Goal: Check status: Check status

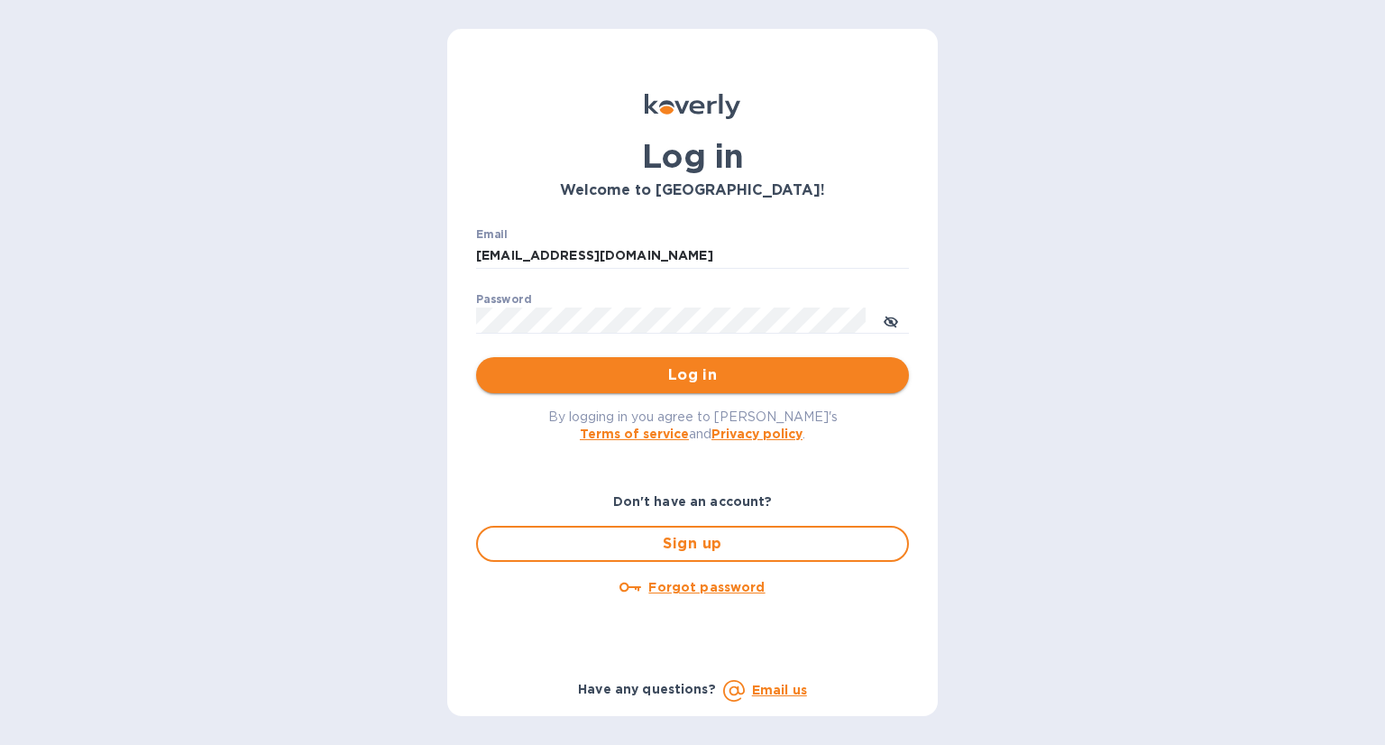
click at [653, 381] on span "Log in" at bounding box center [693, 375] width 404 height 22
type input "[EMAIL_ADDRESS][DOMAIN_NAME]"
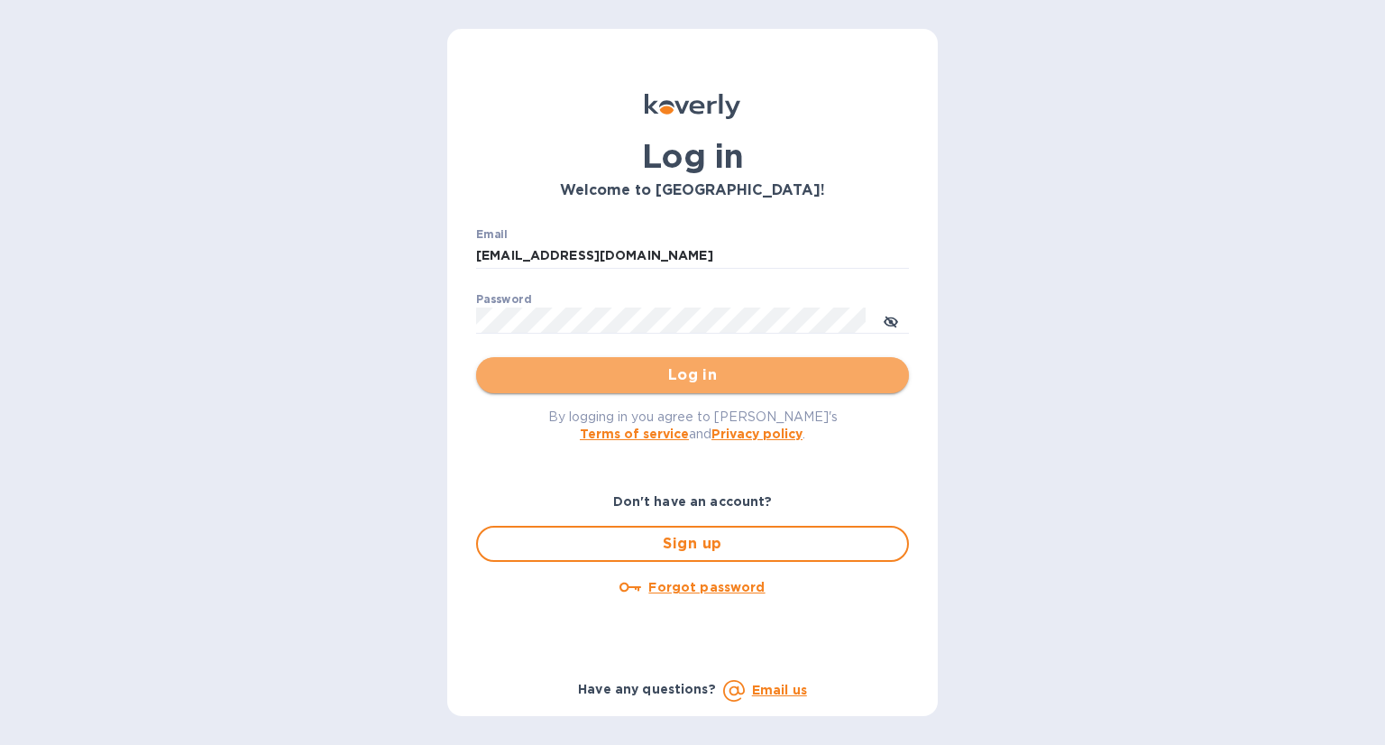
click at [732, 380] on span "Log in" at bounding box center [693, 375] width 404 height 22
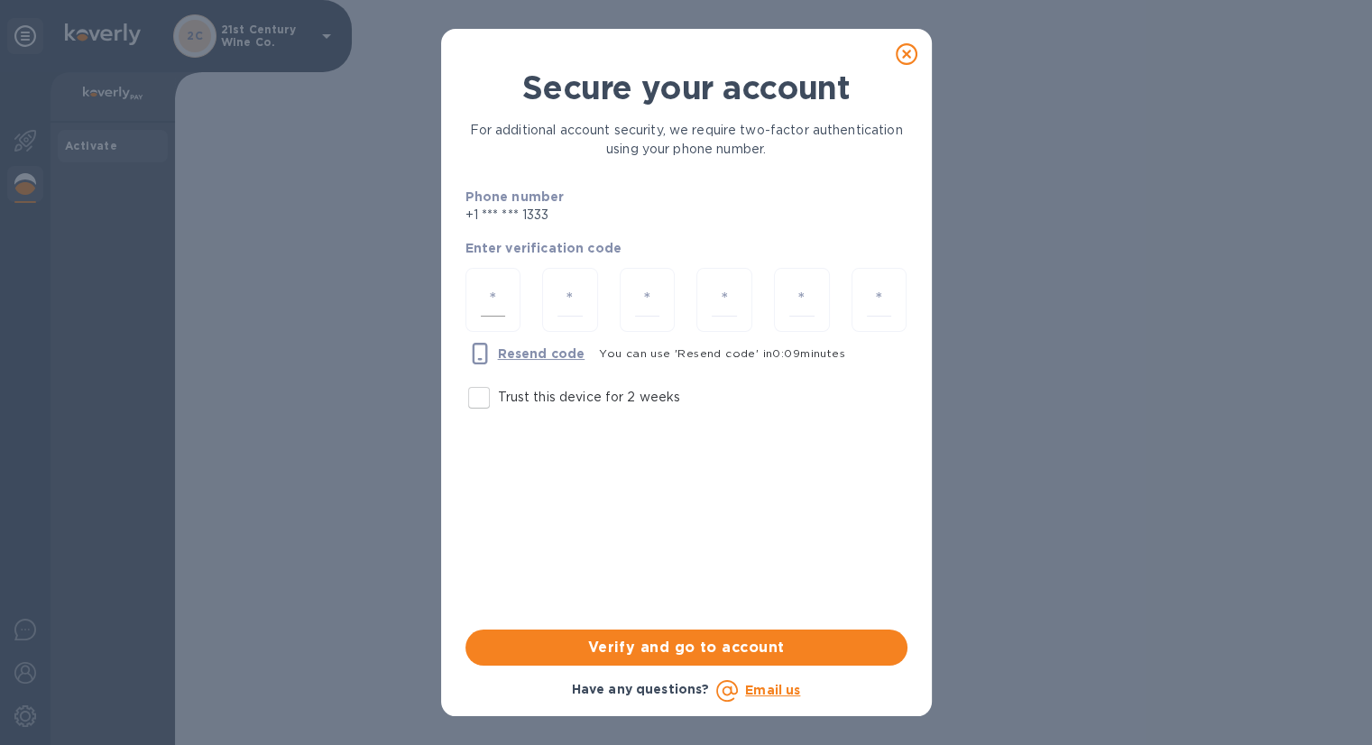
click at [499, 297] on input "number" at bounding box center [493, 299] width 25 height 33
type input "7"
type input "2"
type input "1"
type input "2"
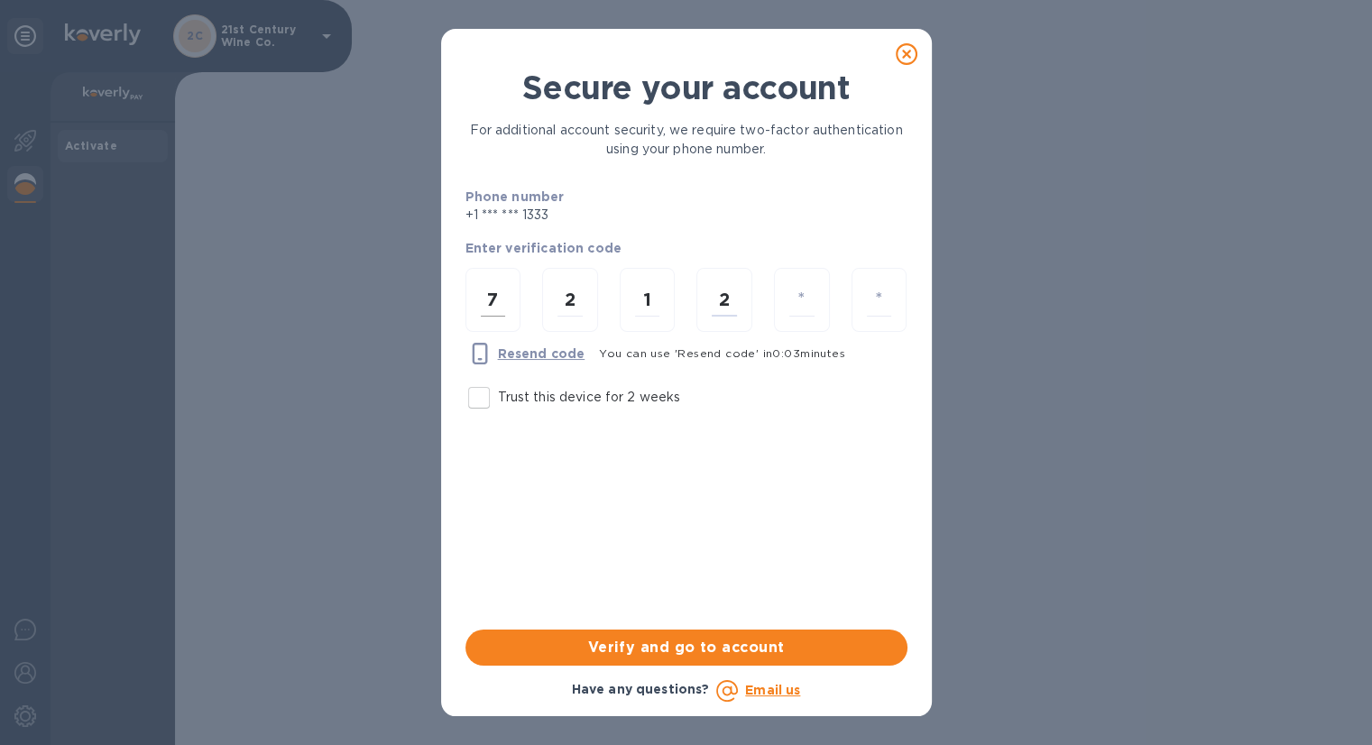
type input "0"
type input "8"
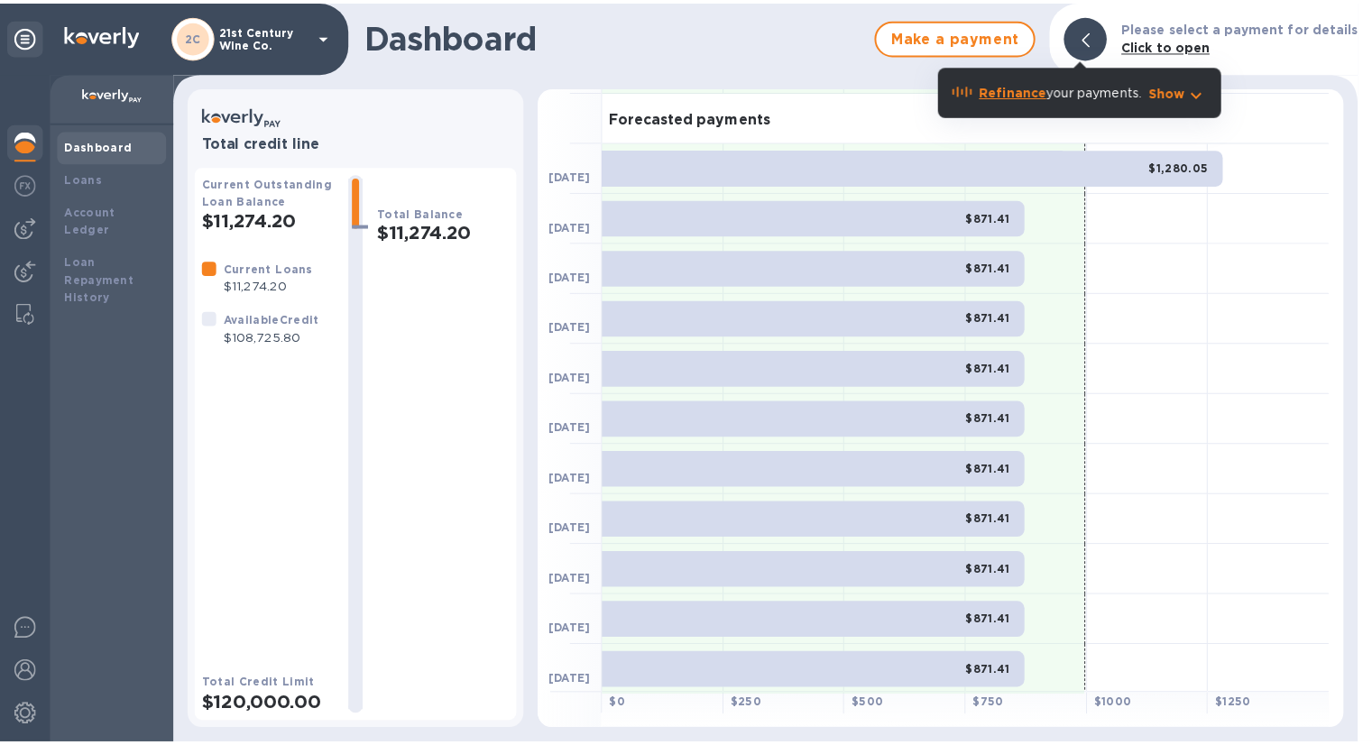
scroll to position [98, 0]
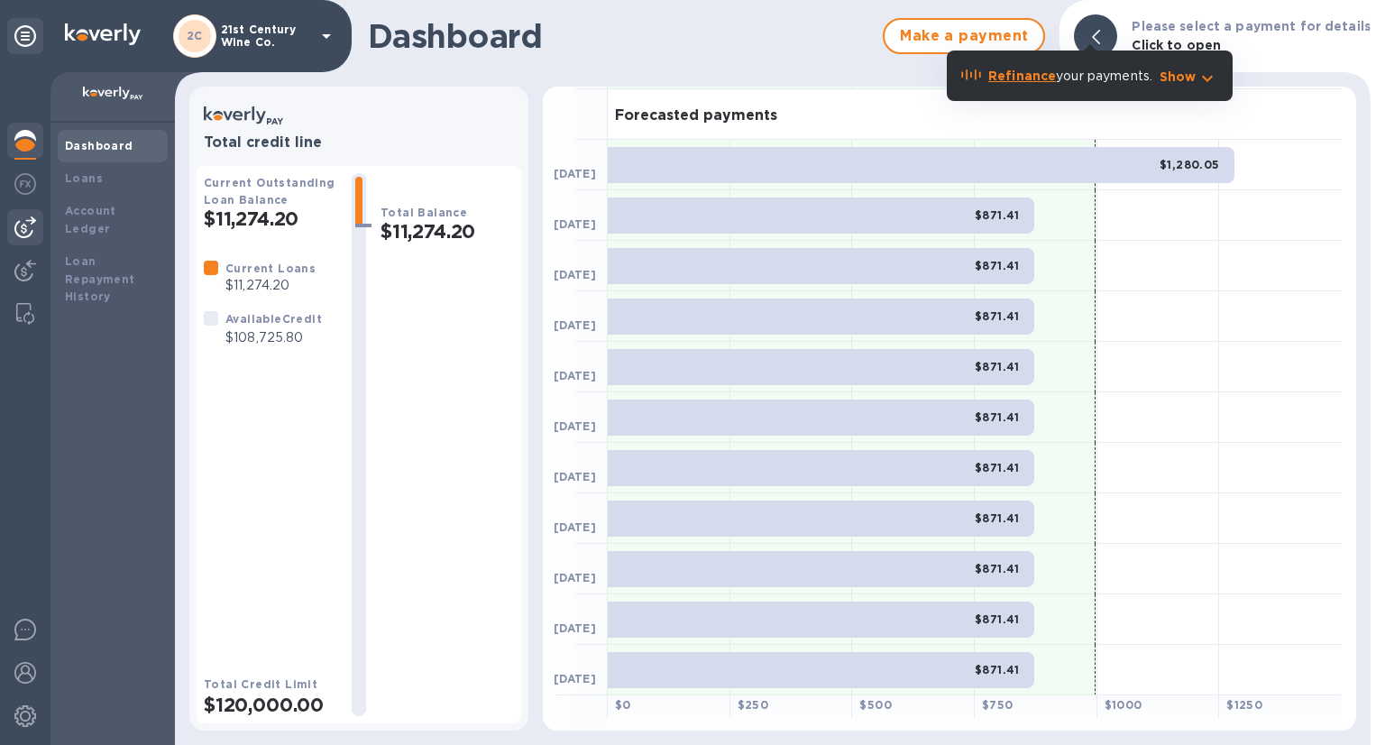
click at [26, 222] on img at bounding box center [25, 227] width 22 height 22
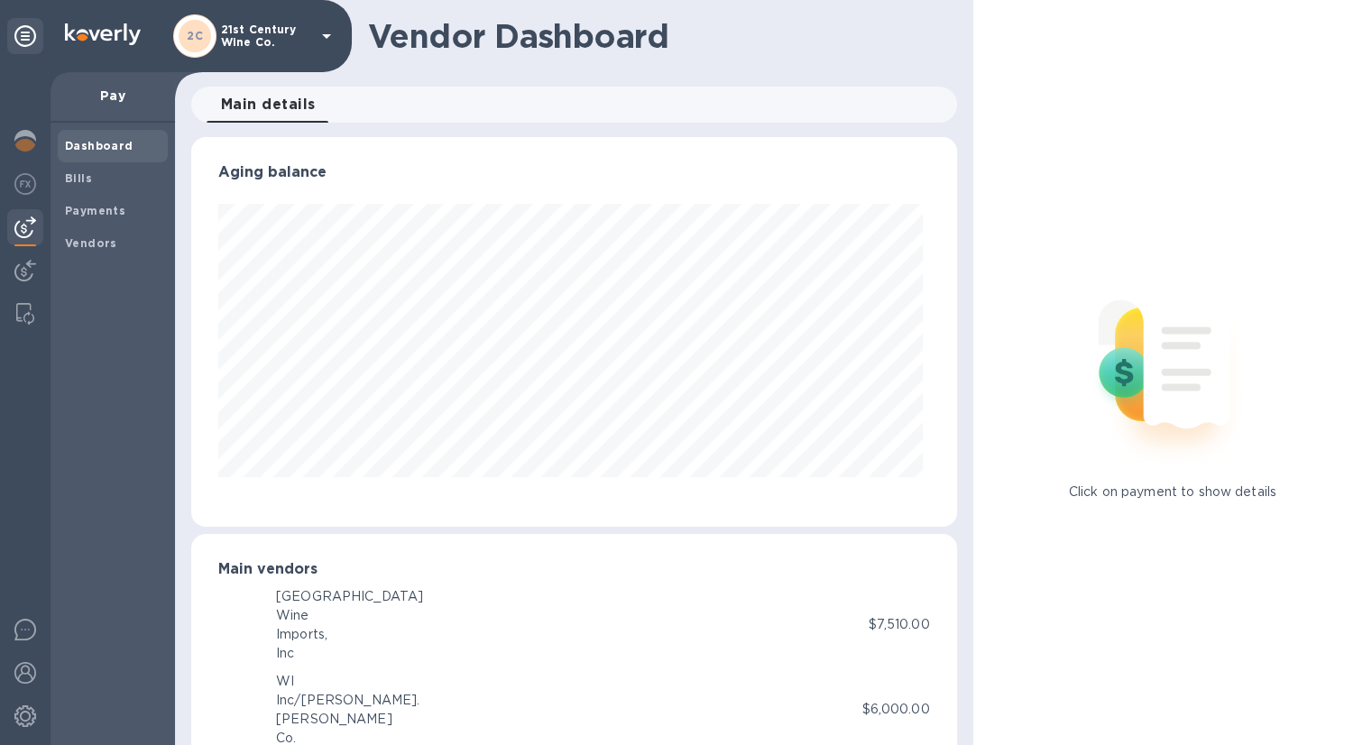
scroll to position [390, 758]
click at [80, 207] on b "Payments" at bounding box center [95, 211] width 60 height 14
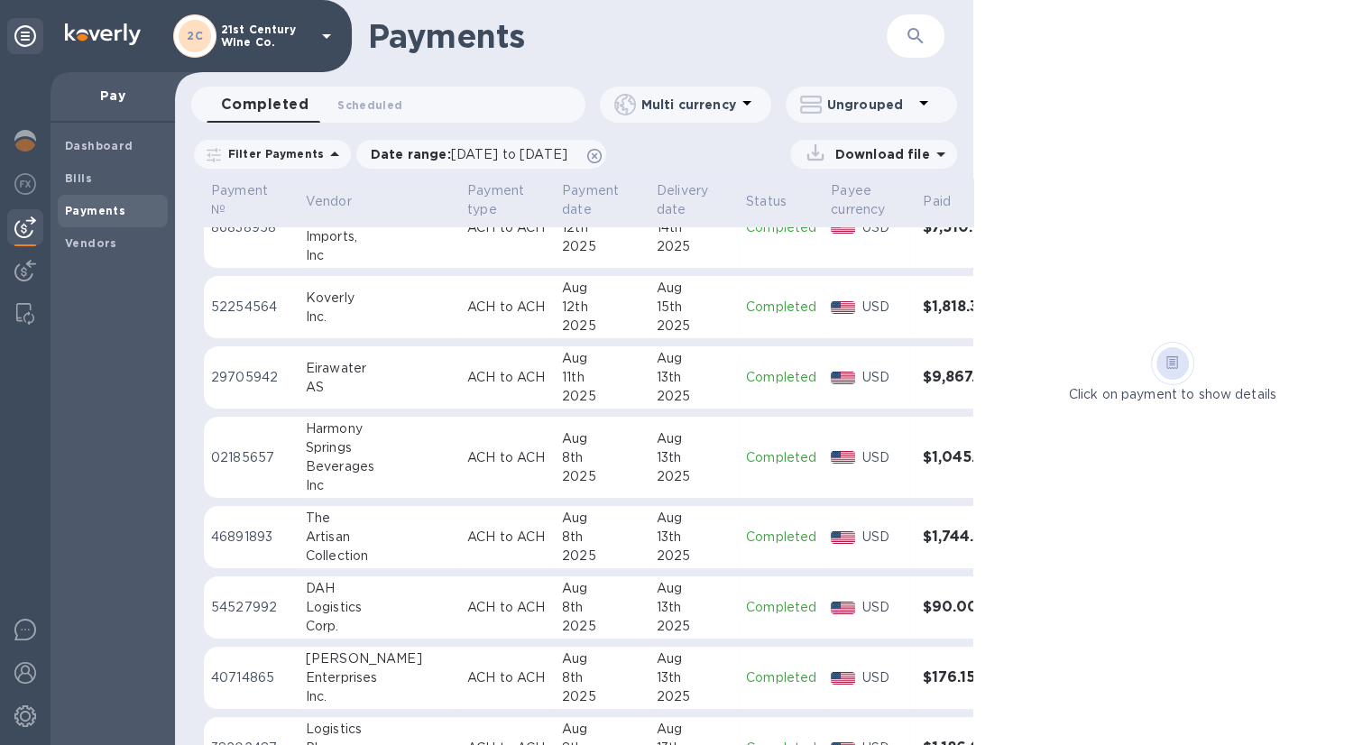
scroll to position [271, 0]
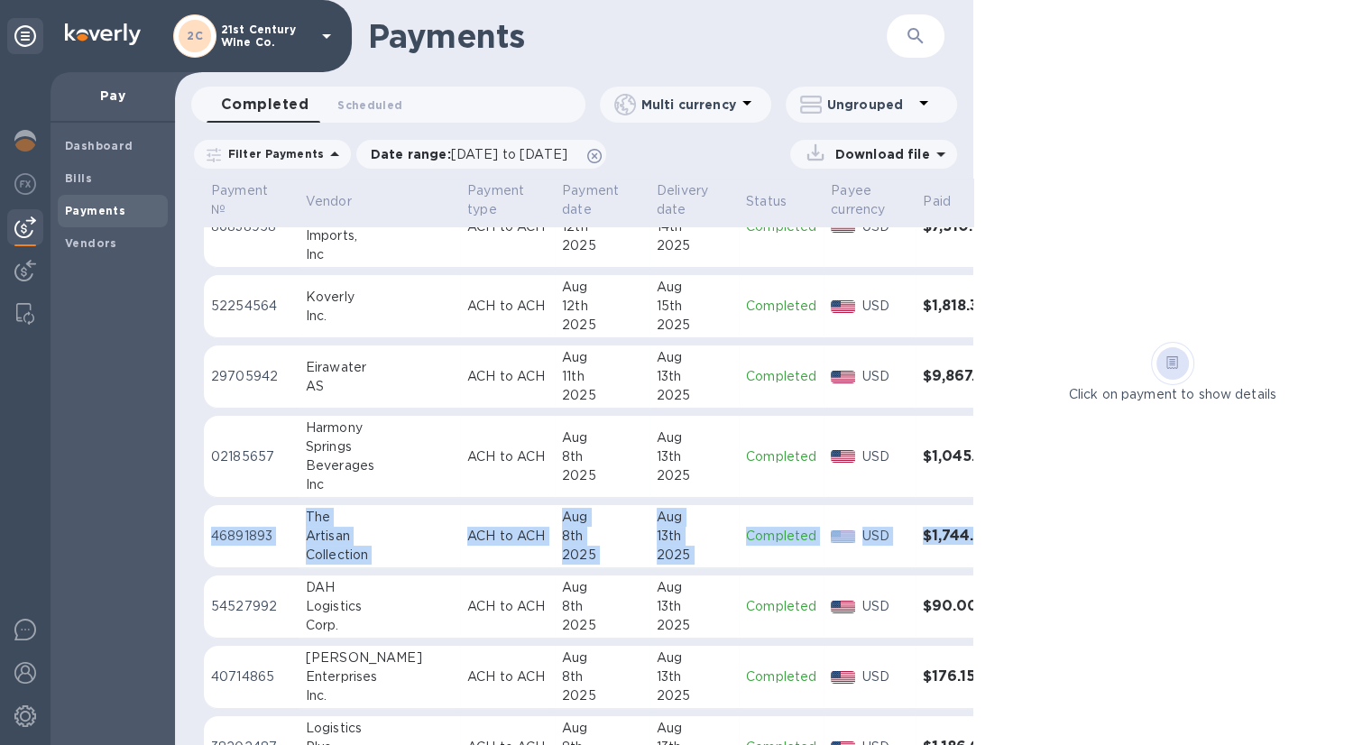
drag, startPoint x: 927, startPoint y: 555, endPoint x: 212, endPoint y: 528, distance: 715.8
click at [212, 528] on tr "46891893 The Artisan Collection ACH to ACH Aug 8th 2025 Aug 13th 2025 Completed…" at bounding box center [618, 536] width 829 height 63
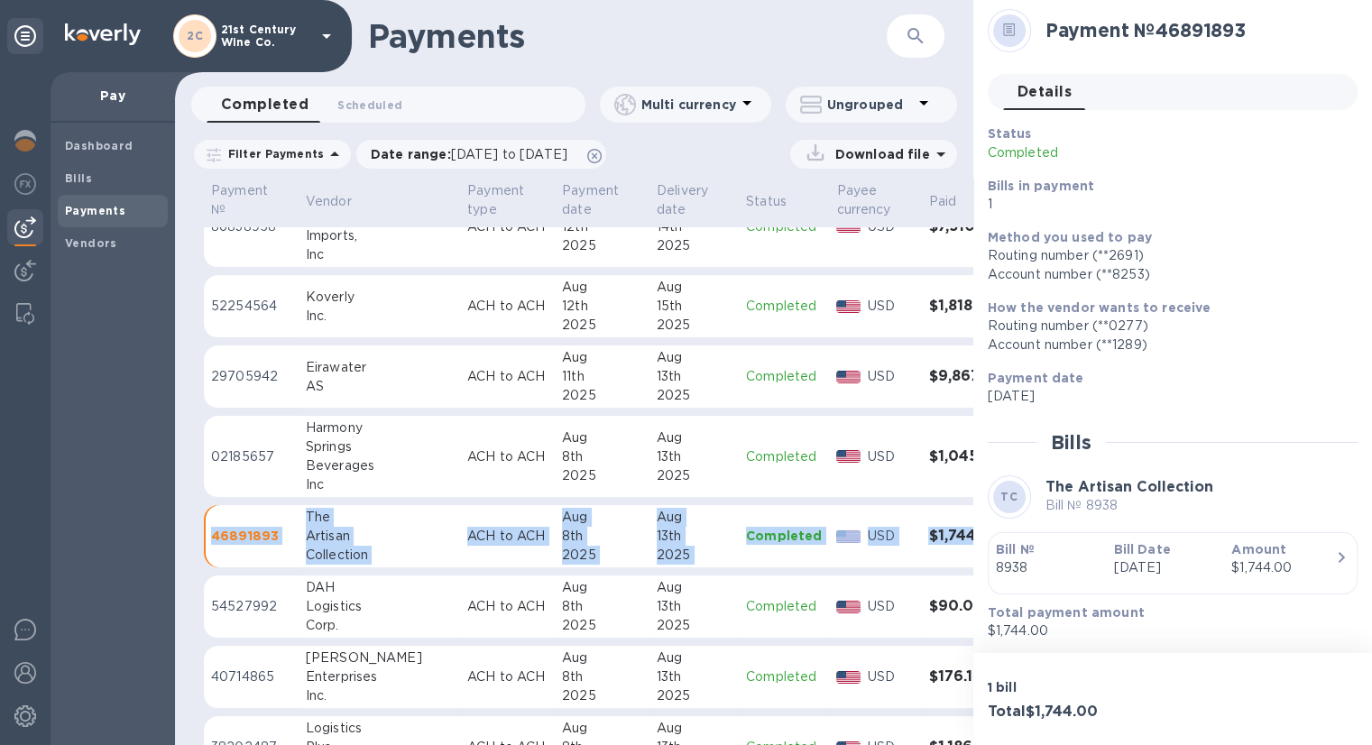
scroll to position [7, 0]
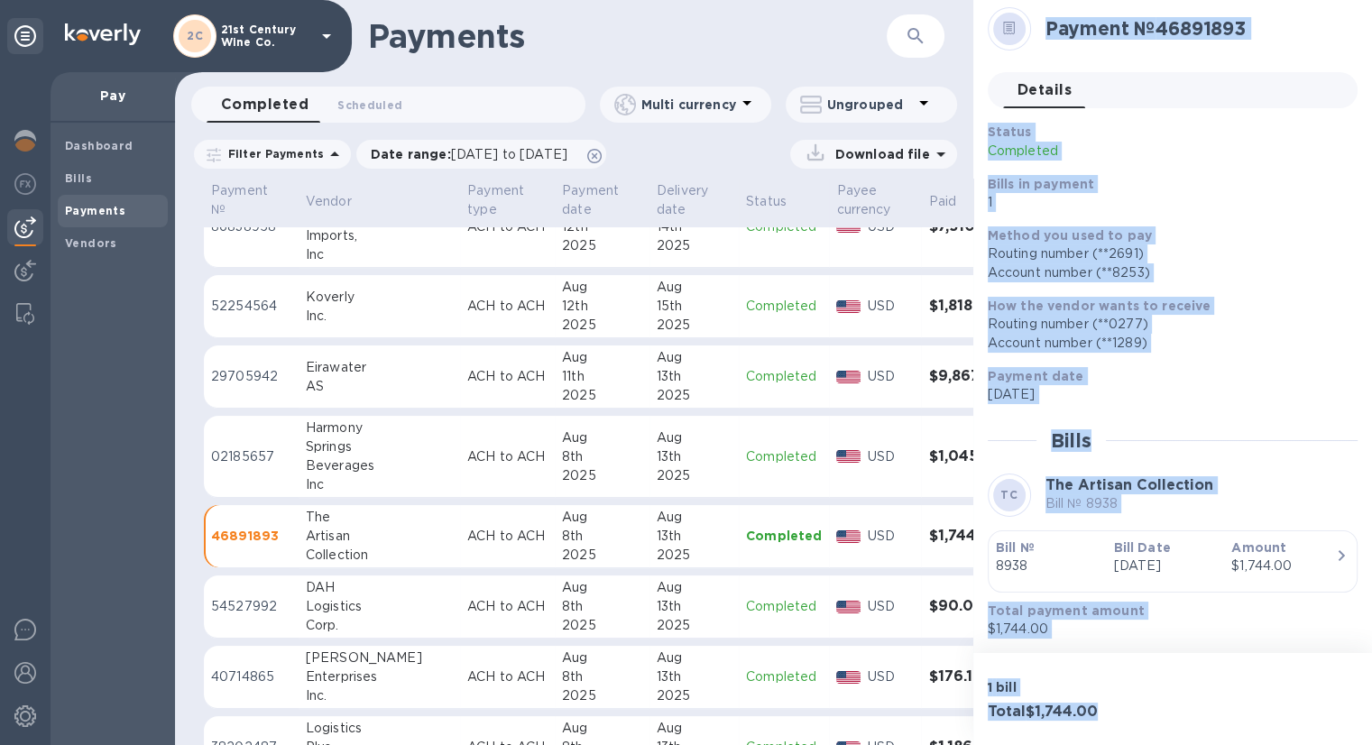
drag, startPoint x: 1128, startPoint y: 722, endPoint x: 997, endPoint y: 18, distance: 716.7
click at [997, 18] on div "Payment № 46891893 Details 0 Status Completed Bills in payment 1 Method you use…" at bounding box center [1172, 372] width 399 height 745
copy div "Payment № 46891893 Details 0 Status Completed Bills in payment 1 Method you use…"
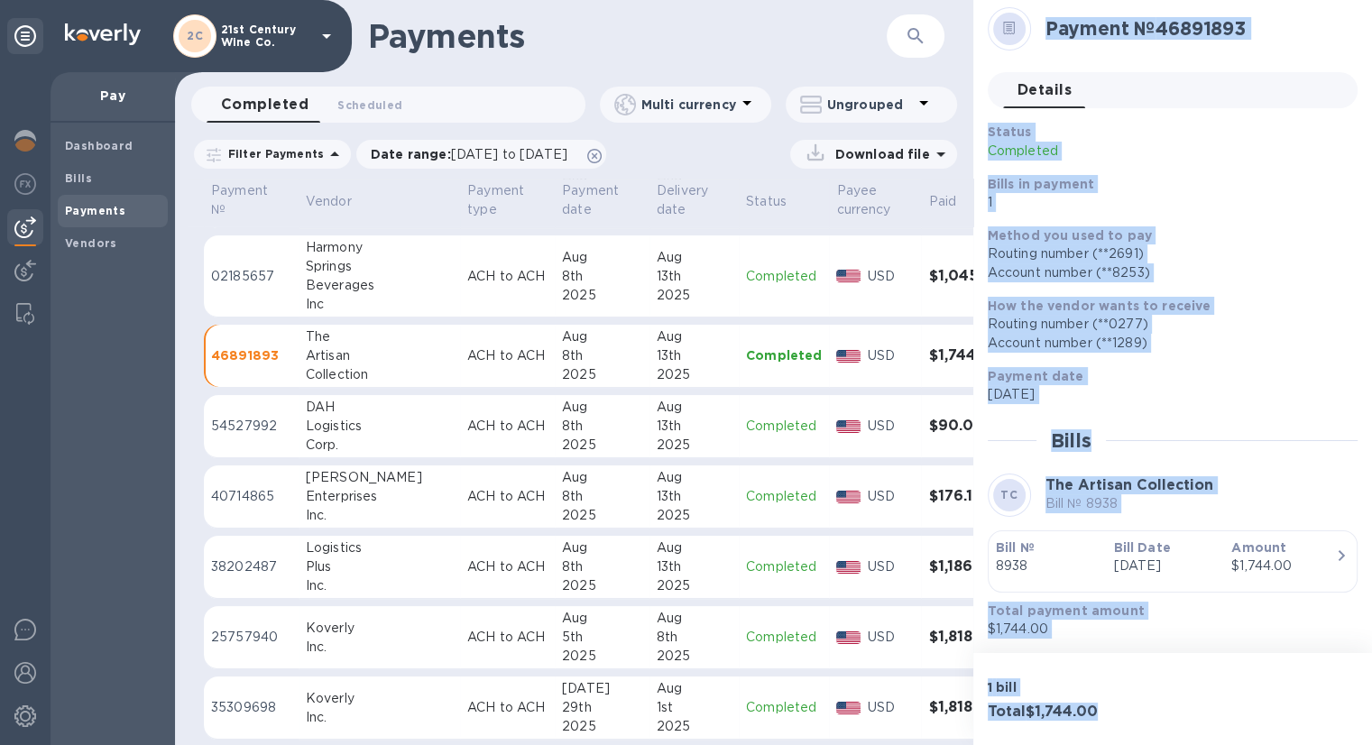
scroll to position [602, 0]
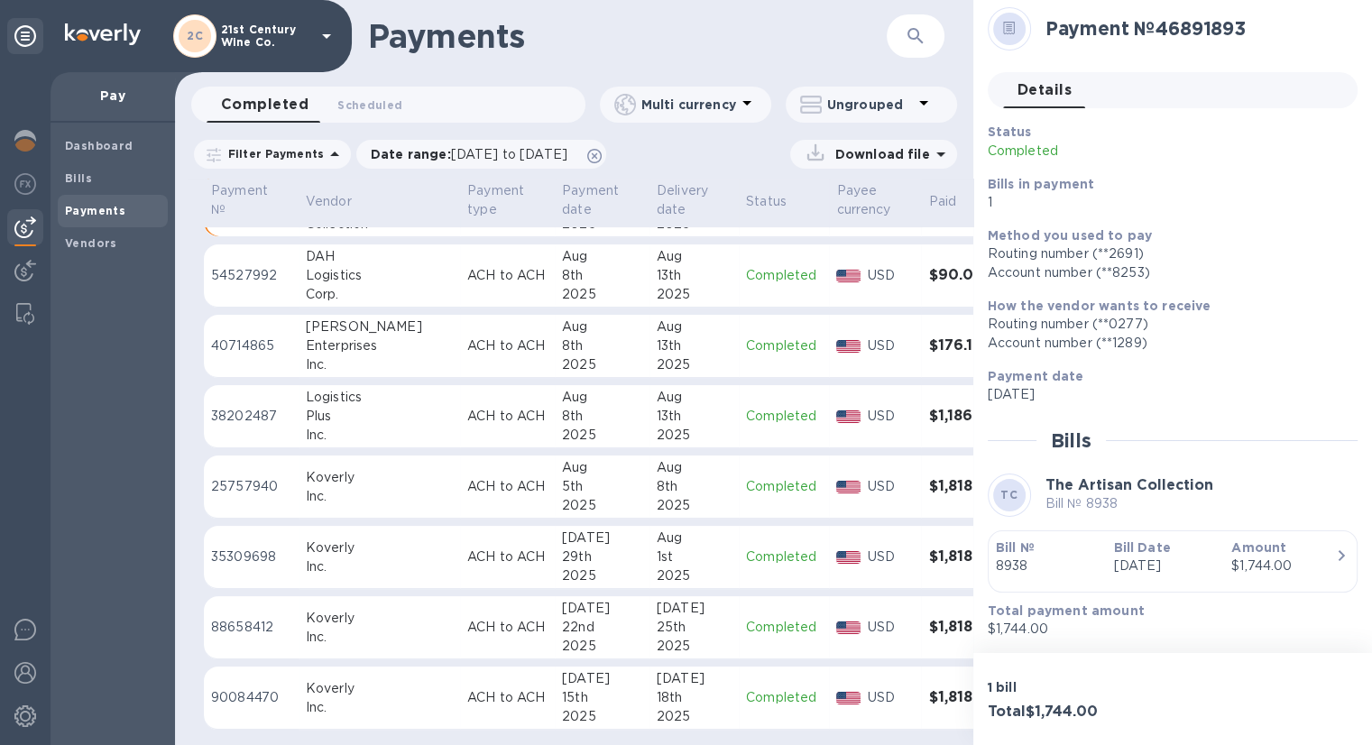
click at [362, 392] on div "Logistics" at bounding box center [379, 397] width 147 height 19
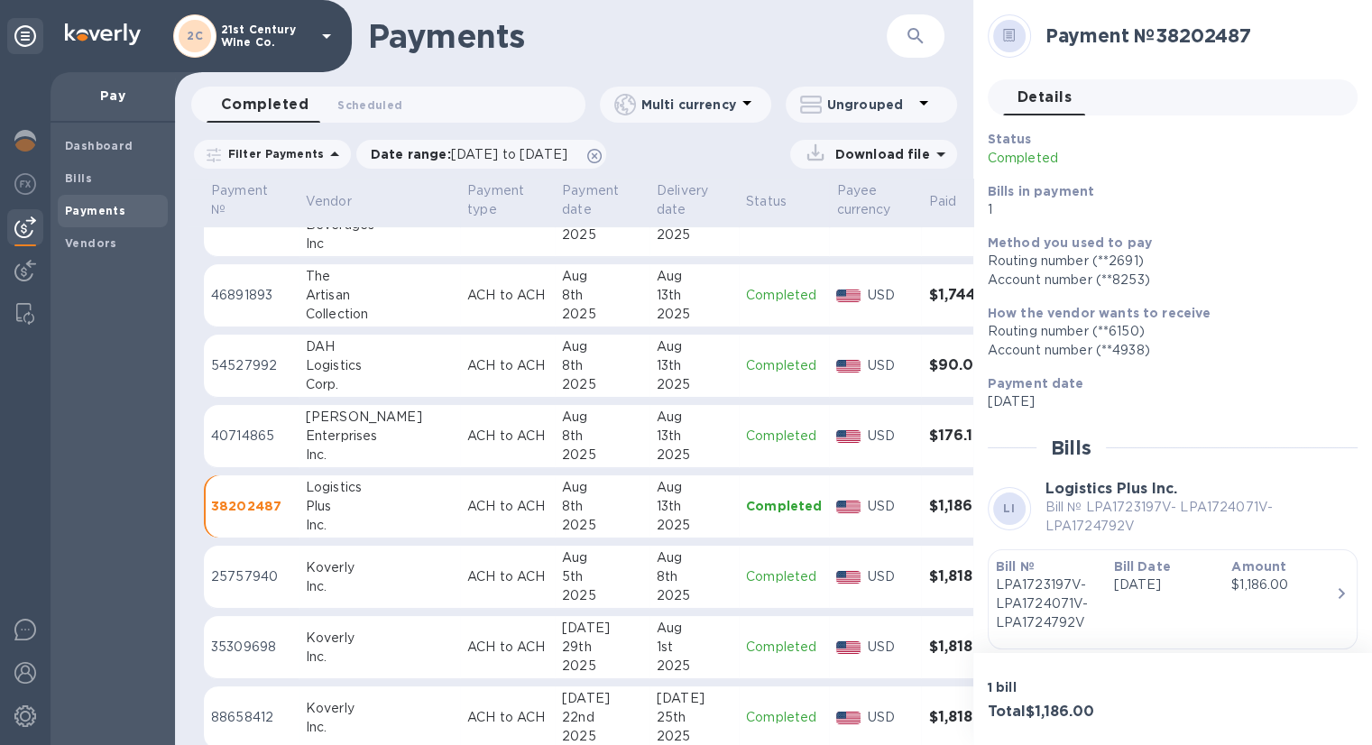
scroll to position [421, 0]
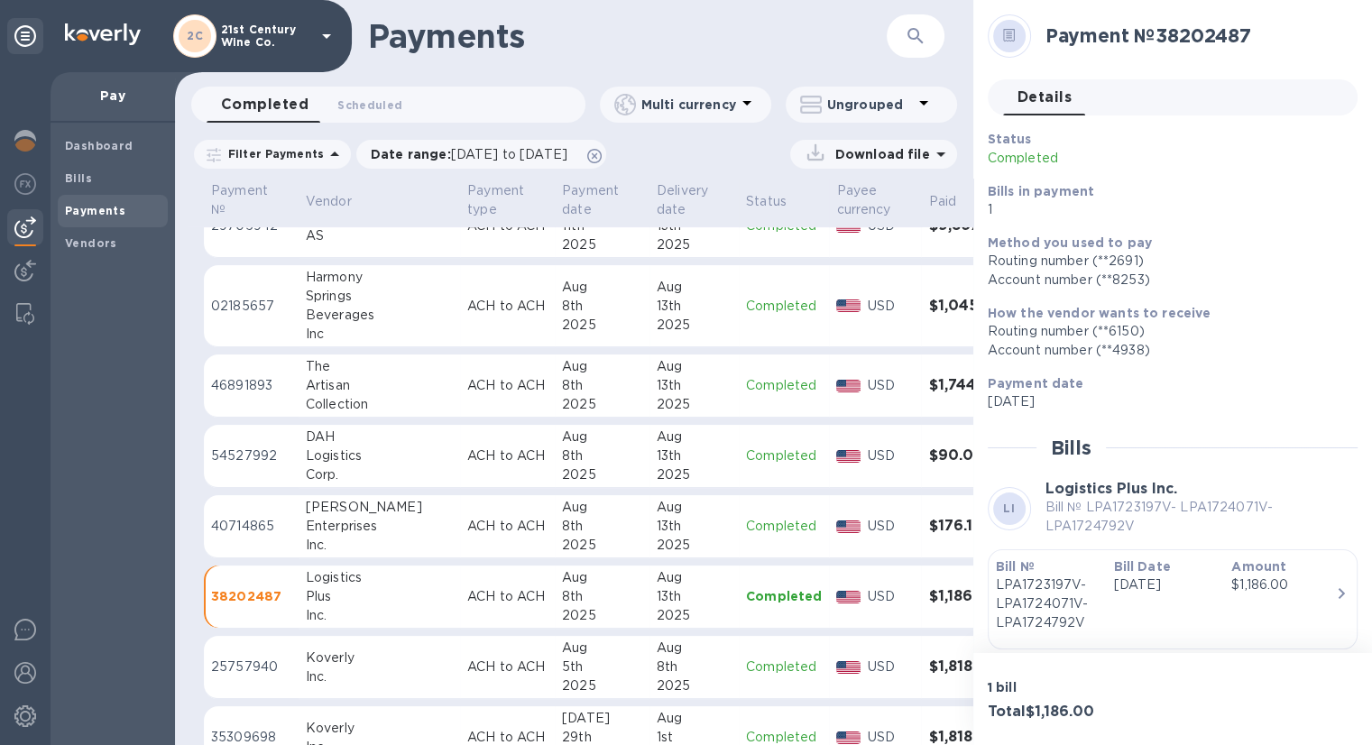
click at [348, 521] on div "Enterprises" at bounding box center [379, 526] width 147 height 19
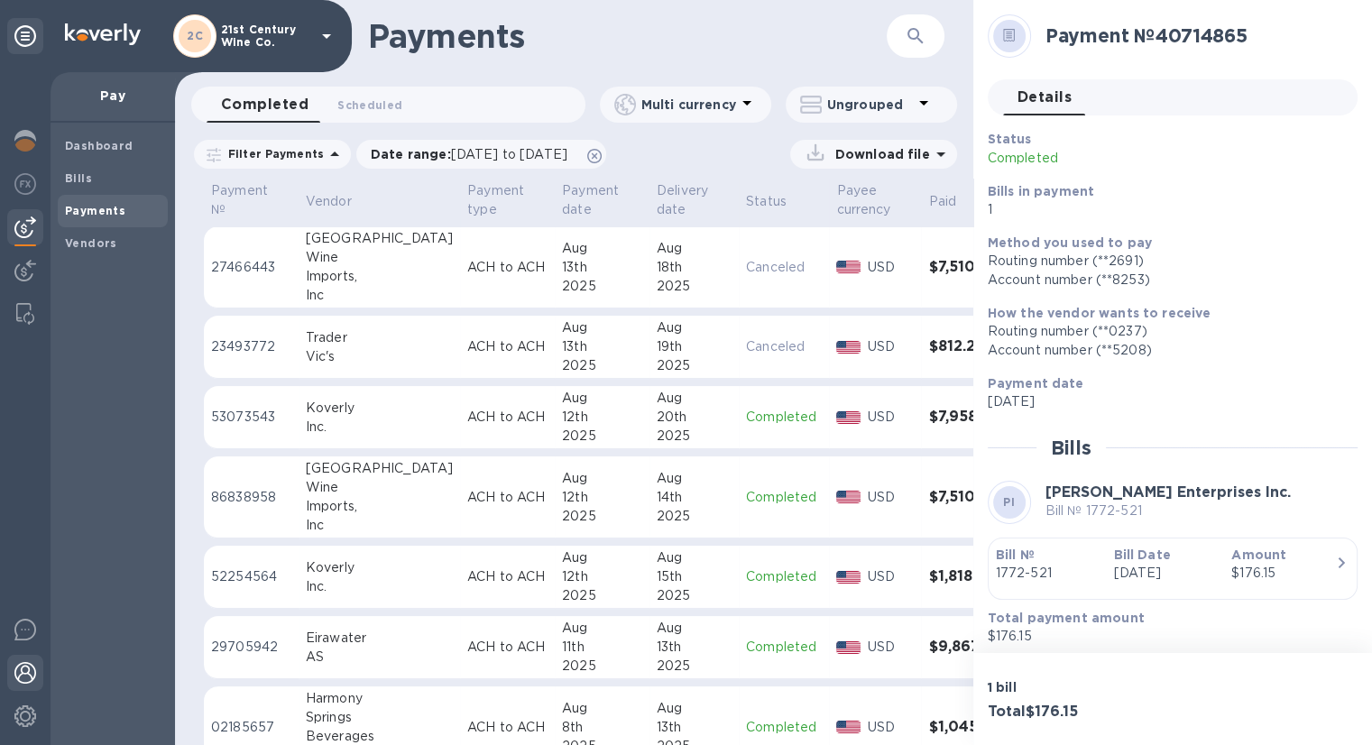
click at [14, 667] on img at bounding box center [25, 673] width 22 height 22
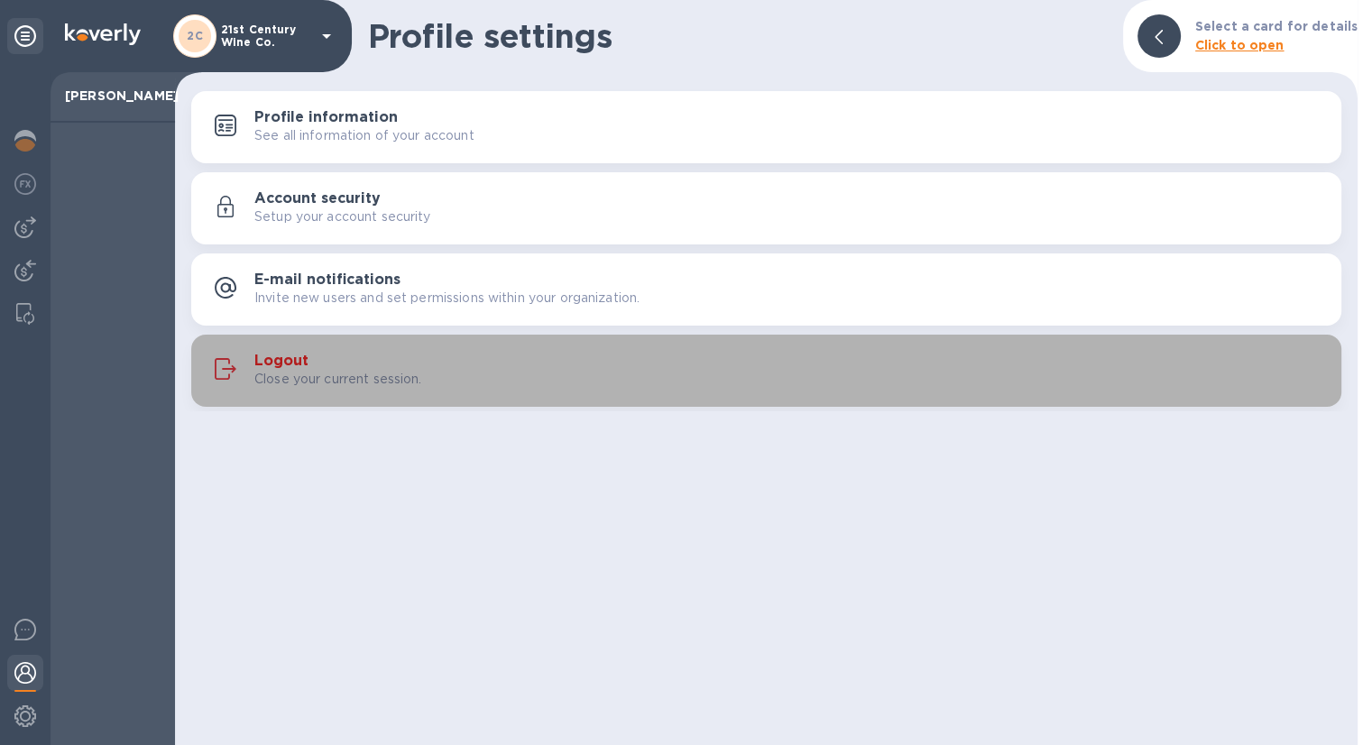
click at [329, 382] on p "Close your current session." at bounding box center [338, 379] width 168 height 19
